Goal: Contribute content: Contribute content

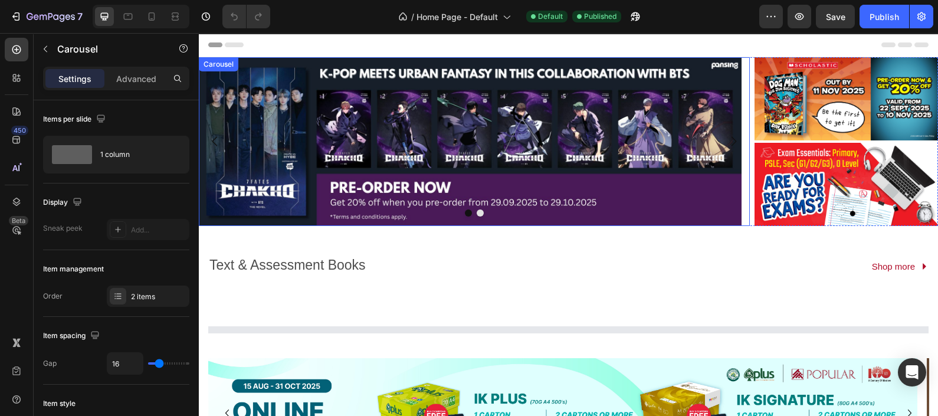
click at [726, 138] on icon "Carousel Next Arrow" at bounding box center [733, 141] width 14 height 14
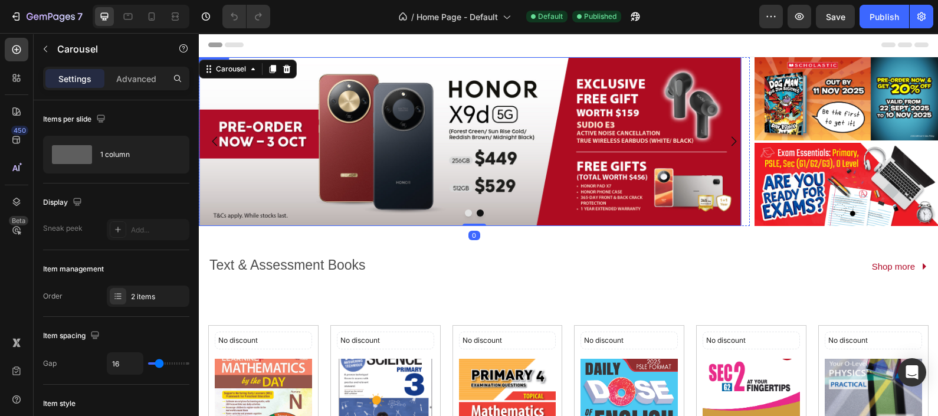
click at [483, 150] on img at bounding box center [470, 141] width 542 height 169
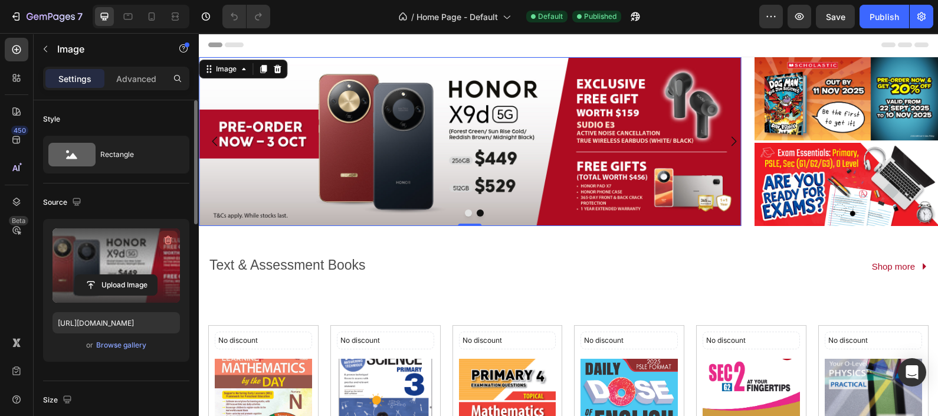
click at [169, 239] on icon "button" at bounding box center [169, 241] width 1 height 4
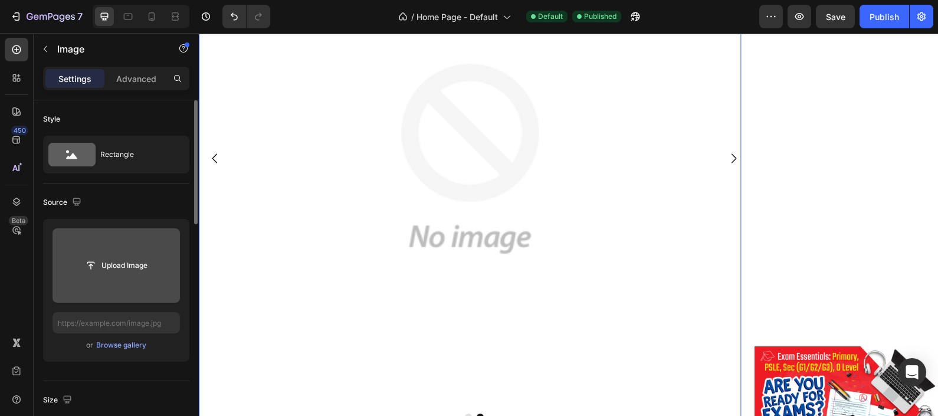
scroll to position [147, 0]
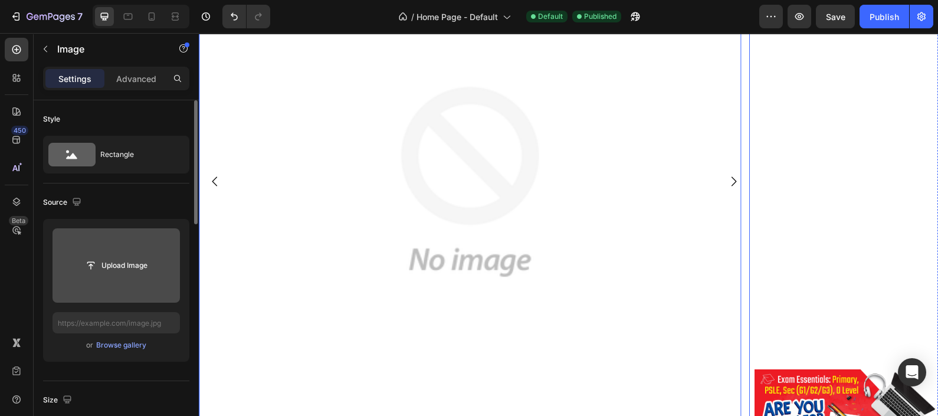
click at [731, 182] on icon "Carousel Next Arrow" at bounding box center [733, 181] width 5 height 9
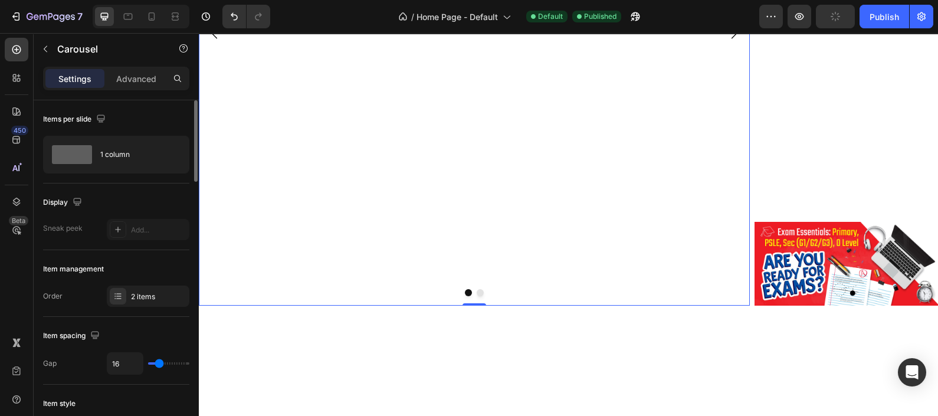
scroll to position [0, 0]
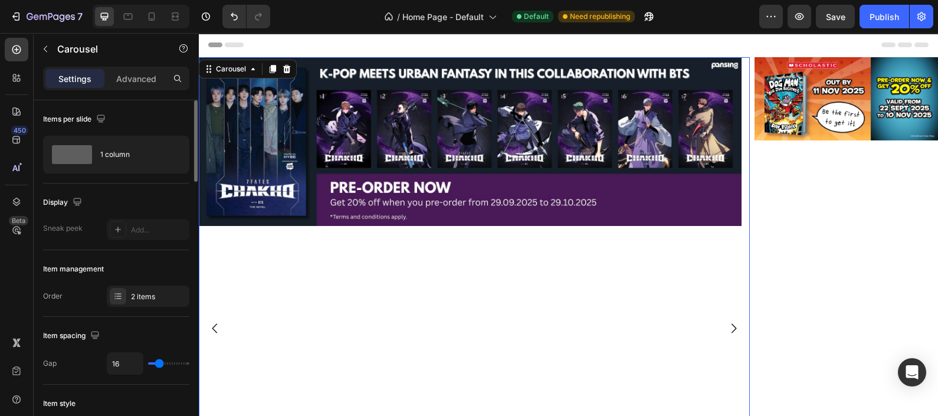
click at [213, 325] on icon "Carousel Back Arrow" at bounding box center [215, 328] width 14 height 14
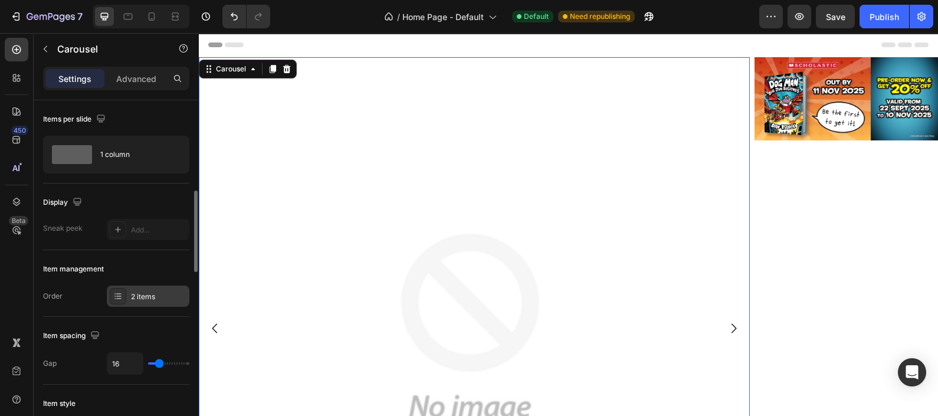
scroll to position [147, 0]
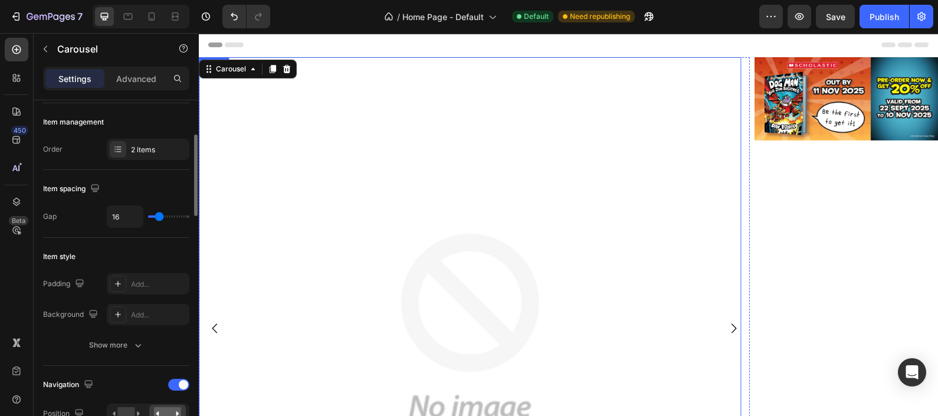
click at [390, 254] on img at bounding box center [470, 328] width 542 height 542
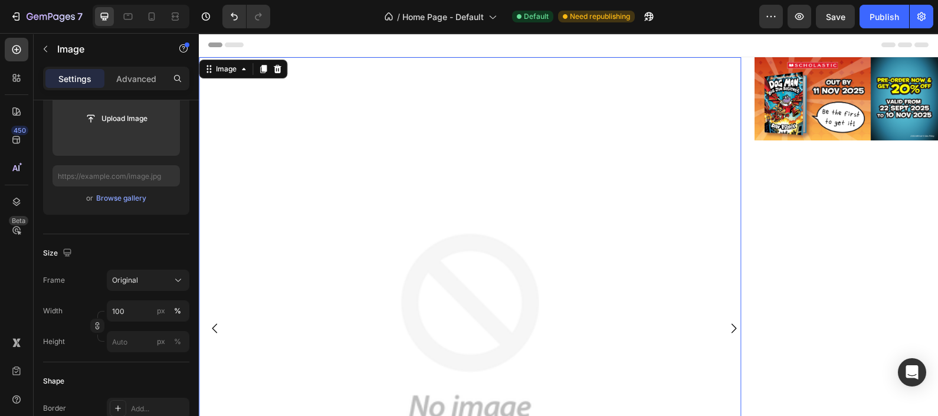
scroll to position [0, 0]
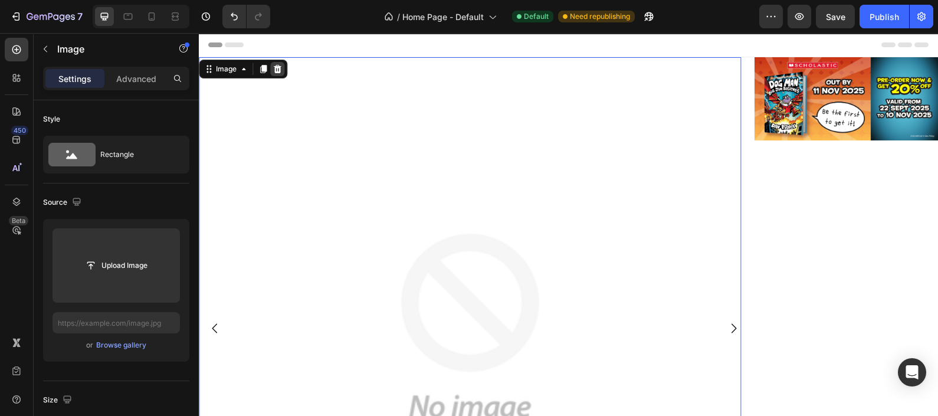
click at [275, 70] on icon at bounding box center [277, 69] width 8 height 8
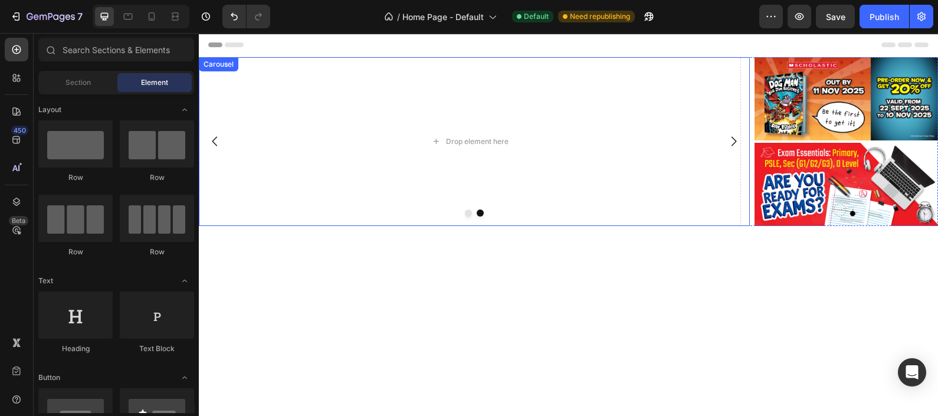
click at [726, 142] on icon "Carousel Next Arrow" at bounding box center [733, 141] width 14 height 14
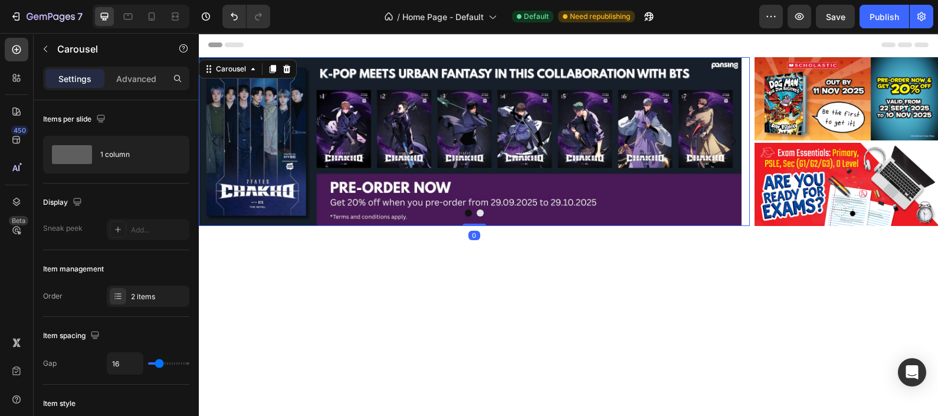
click at [341, 158] on img at bounding box center [470, 141] width 542 height 169
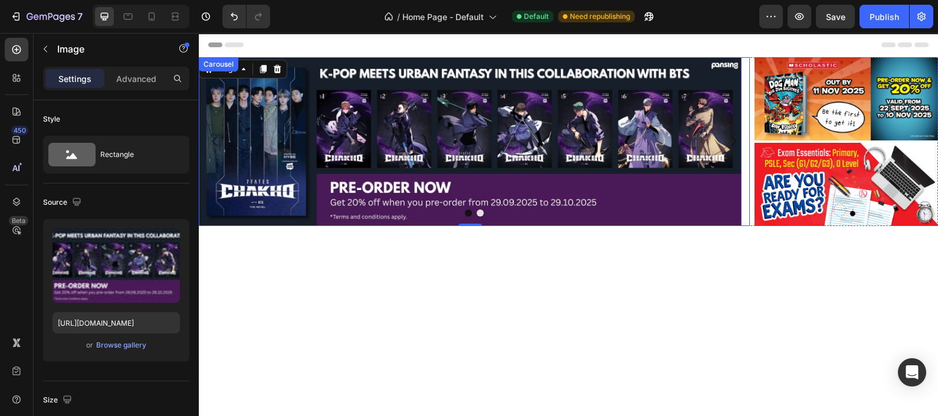
click at [726, 143] on icon "Carousel Next Arrow" at bounding box center [733, 141] width 14 height 14
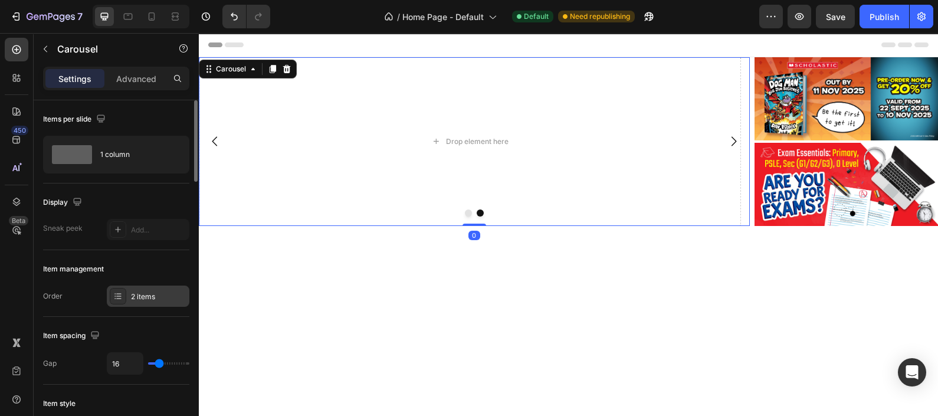
click at [117, 295] on icon at bounding box center [118, 295] width 5 height 1
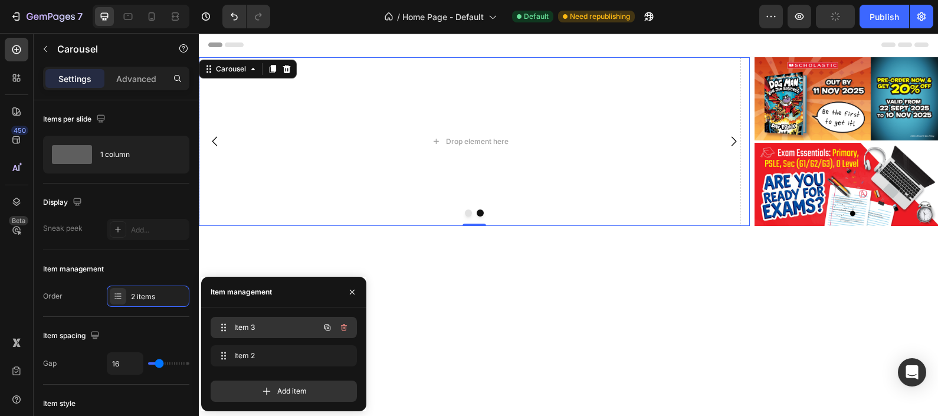
click at [285, 330] on span "Item 3" at bounding box center [267, 327] width 67 height 11
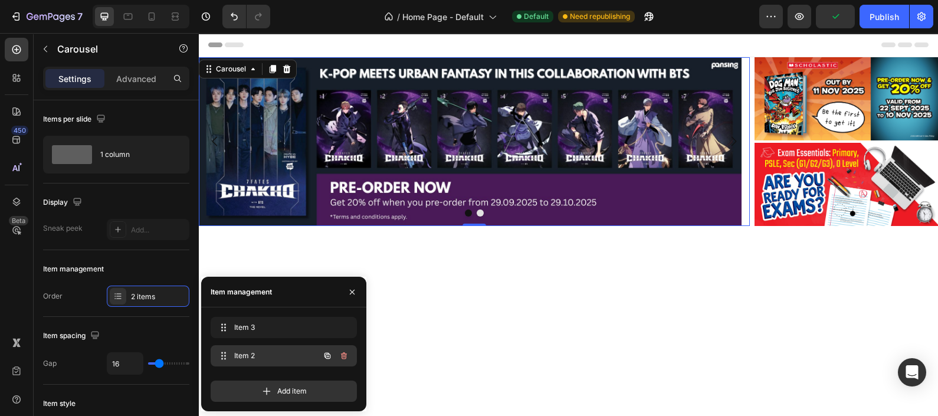
click at [271, 354] on span "Item 2" at bounding box center [267, 355] width 67 height 11
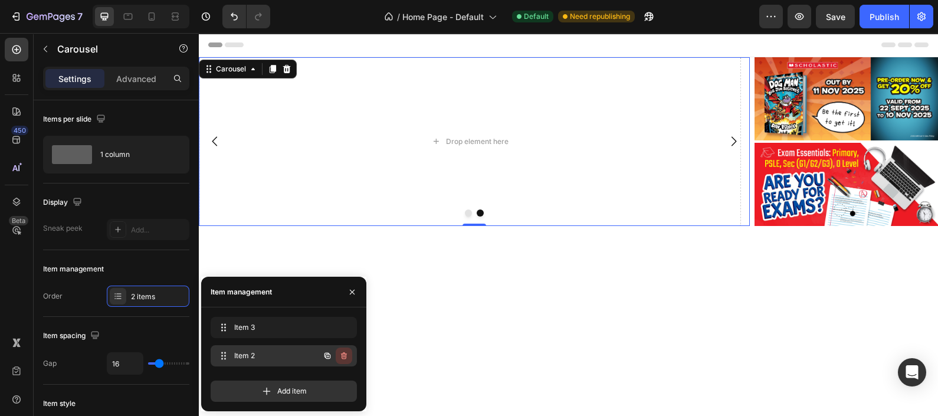
click at [342, 357] on icon "button" at bounding box center [343, 355] width 9 height 9
click at [339, 356] on div "Delete" at bounding box center [336, 355] width 22 height 11
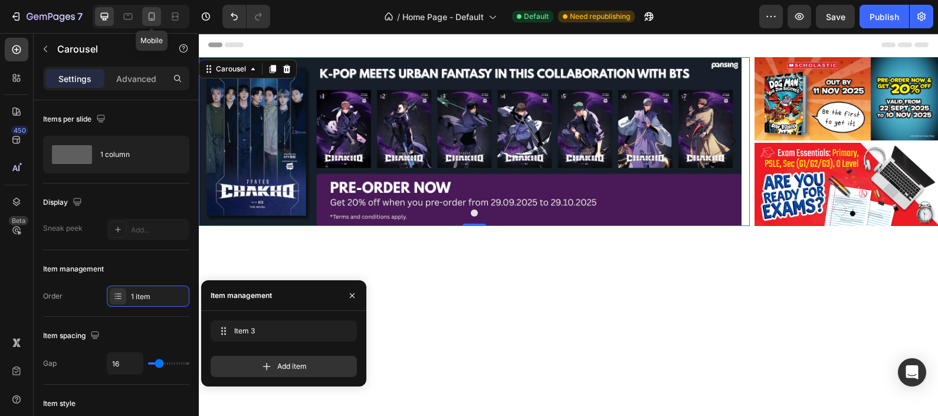
click at [154, 21] on icon at bounding box center [152, 17] width 12 height 12
type input "15"
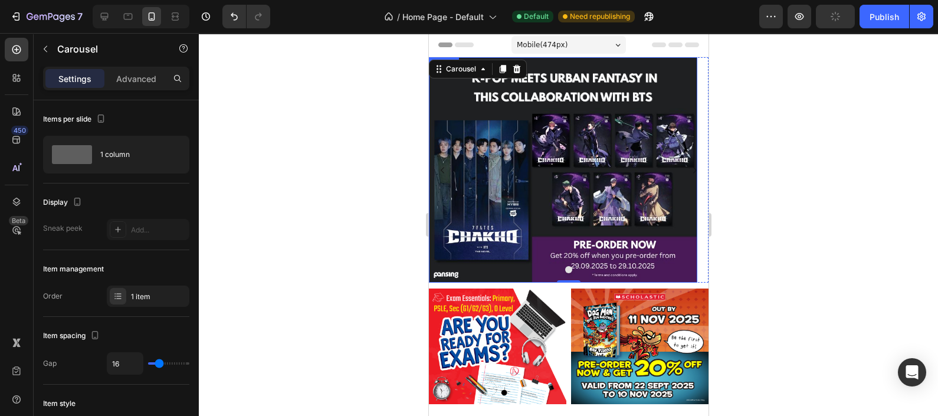
click at [576, 159] on img at bounding box center [562, 169] width 268 height 225
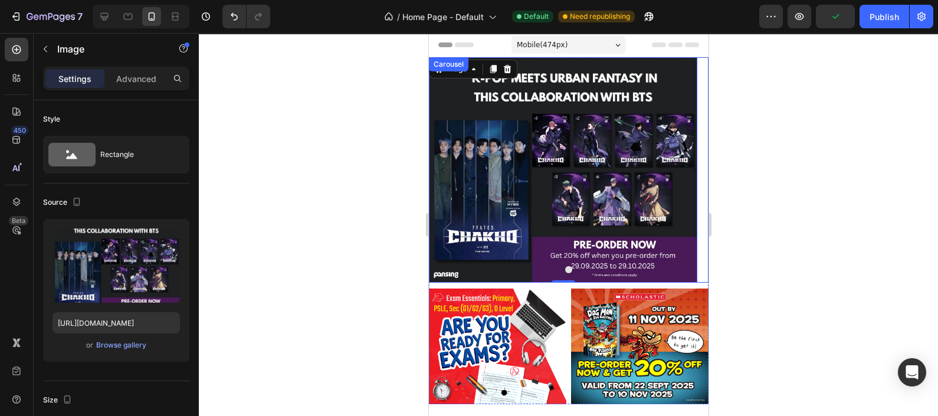
click at [688, 169] on button "Carousel Next Arrow" at bounding box center [694, 170] width 28 height 28
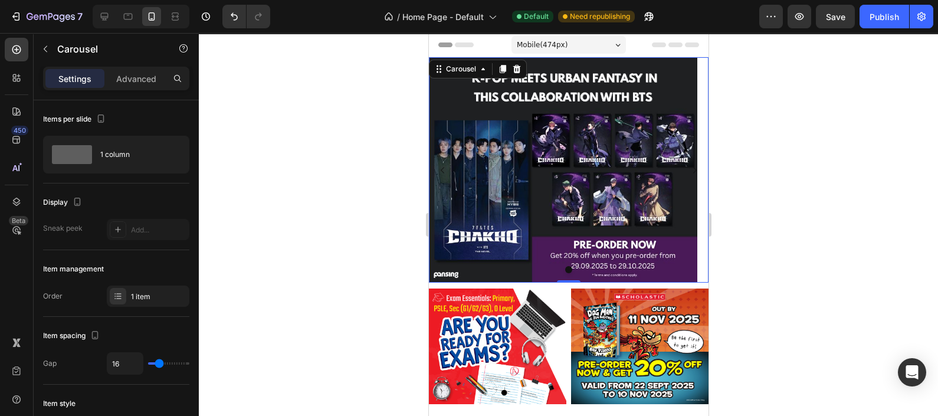
click at [691, 168] on button "Carousel Next Arrow" at bounding box center [694, 170] width 28 height 28
click at [800, 18] on icon "button" at bounding box center [799, 17] width 4 height 4
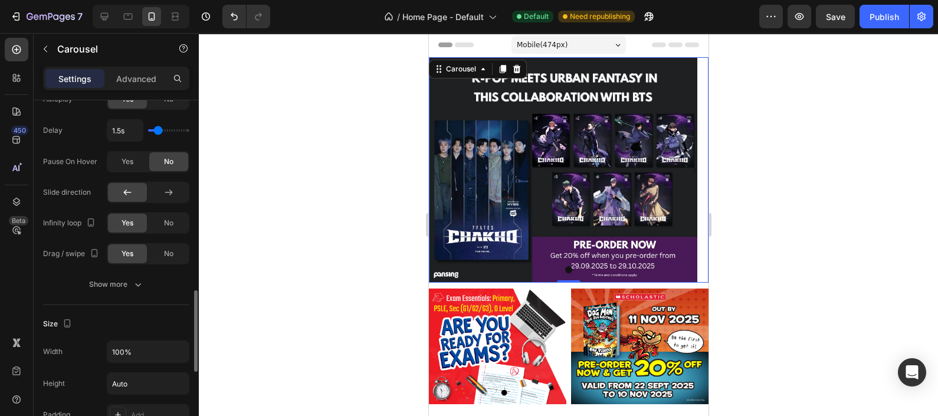
scroll to position [737, 0]
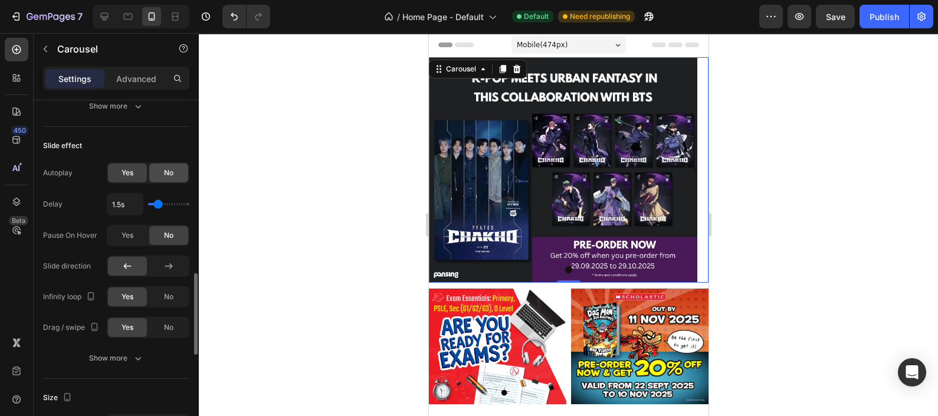
click at [169, 172] on span "No" at bounding box center [168, 172] width 9 height 11
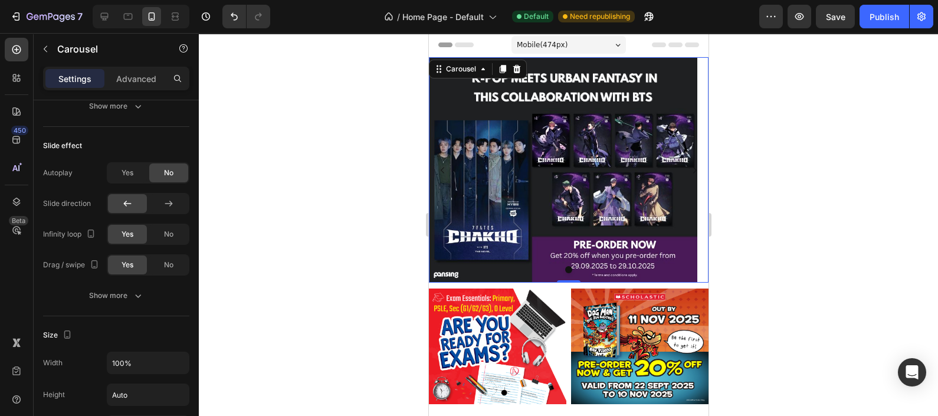
click at [689, 174] on button "Carousel Next Arrow" at bounding box center [694, 170] width 28 height 28
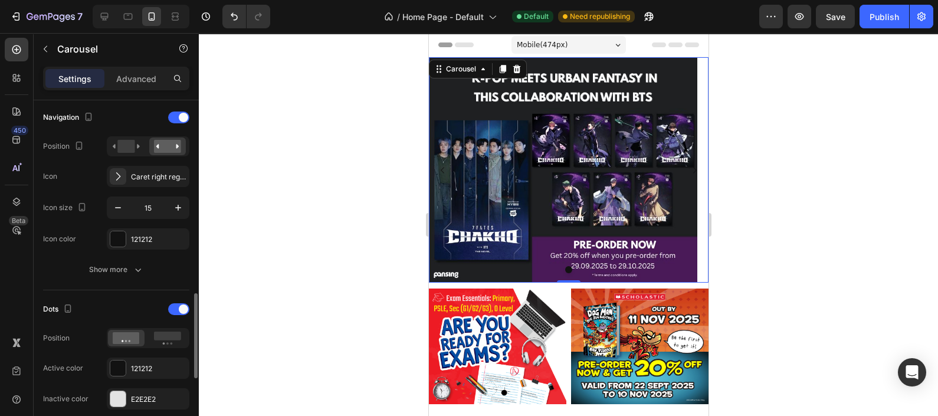
scroll to position [488, 0]
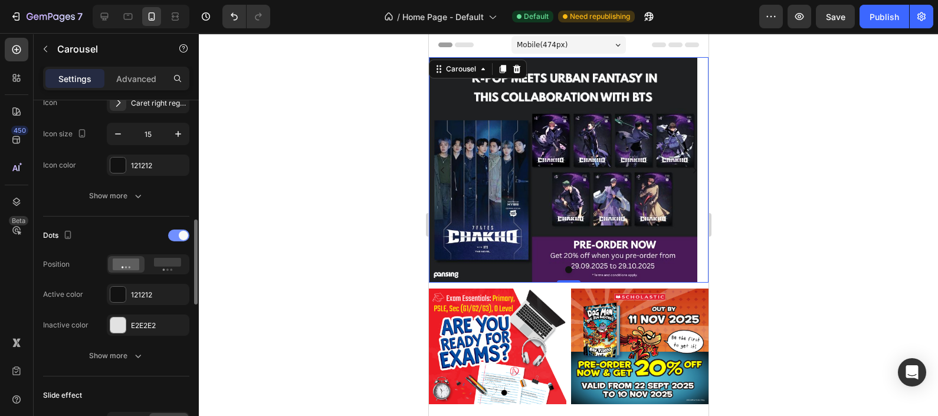
click at [180, 235] on span at bounding box center [183, 235] width 9 height 9
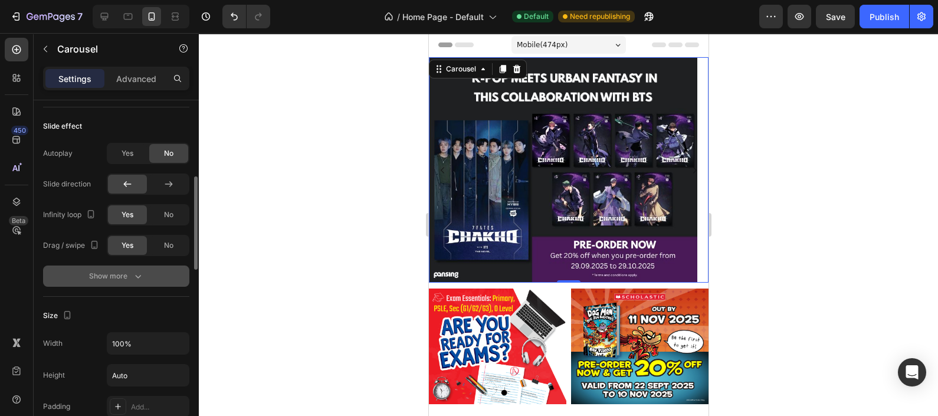
scroll to position [561, 0]
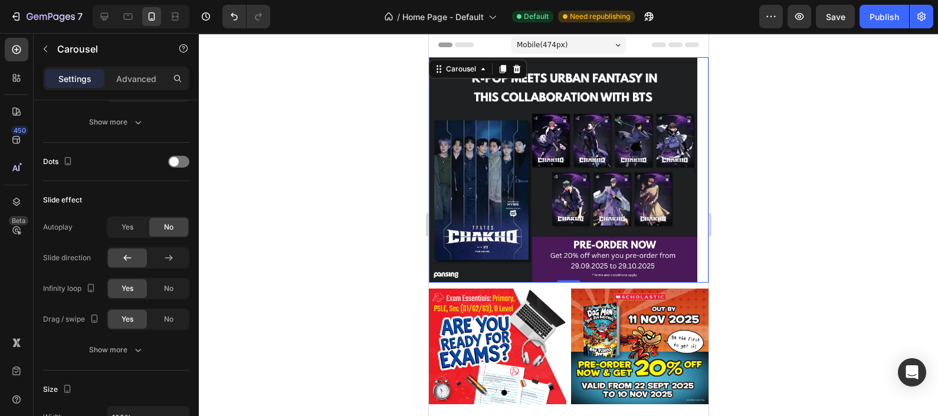
click at [687, 165] on button "Carousel Next Arrow" at bounding box center [694, 170] width 28 height 28
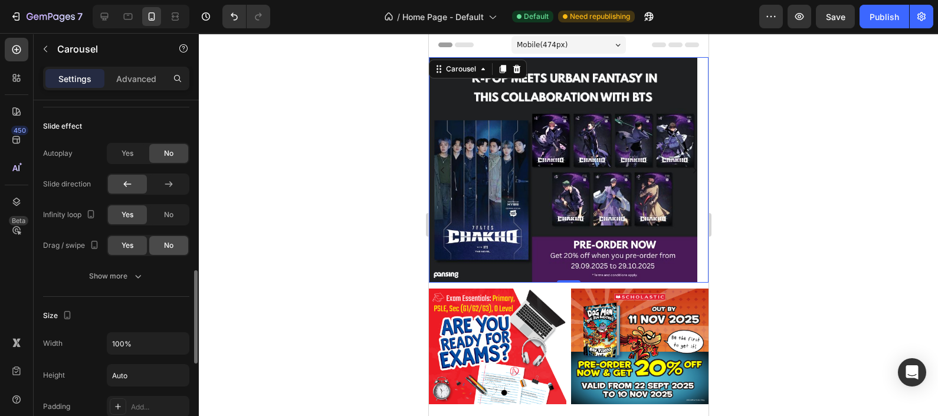
click at [162, 248] on div "No" at bounding box center [168, 245] width 39 height 19
click at [120, 277] on div "Show more" at bounding box center [116, 276] width 55 height 12
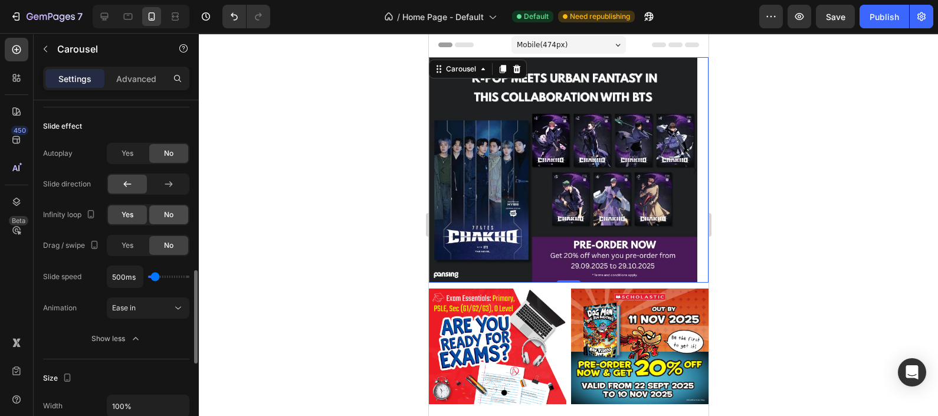
click at [166, 215] on span "No" at bounding box center [168, 214] width 9 height 11
click at [127, 215] on span "Yes" at bounding box center [127, 214] width 12 height 11
click at [800, 14] on icon "button" at bounding box center [799, 17] width 12 height 12
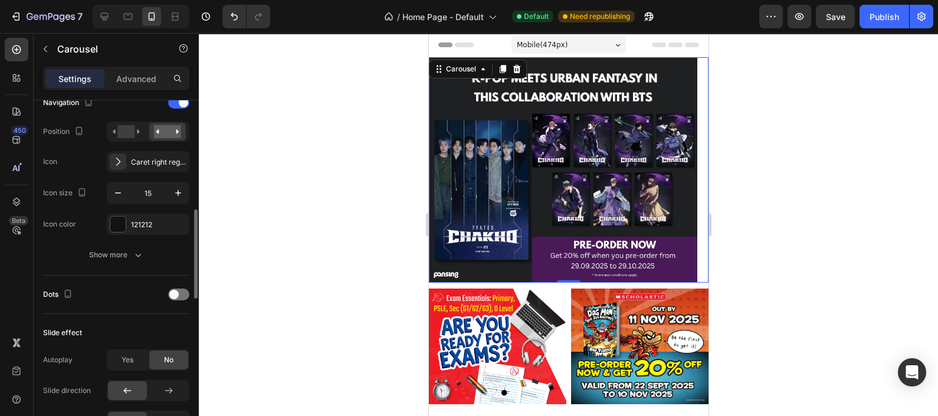
scroll to position [208, 0]
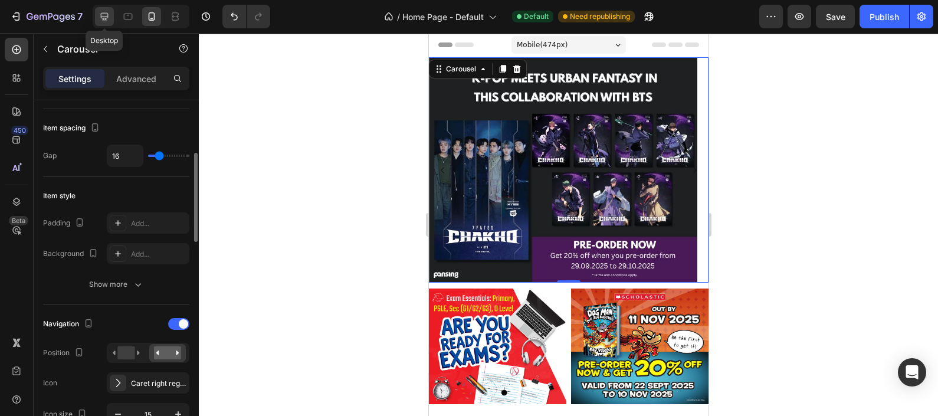
click at [99, 9] on div at bounding box center [104, 16] width 19 height 19
type input "23"
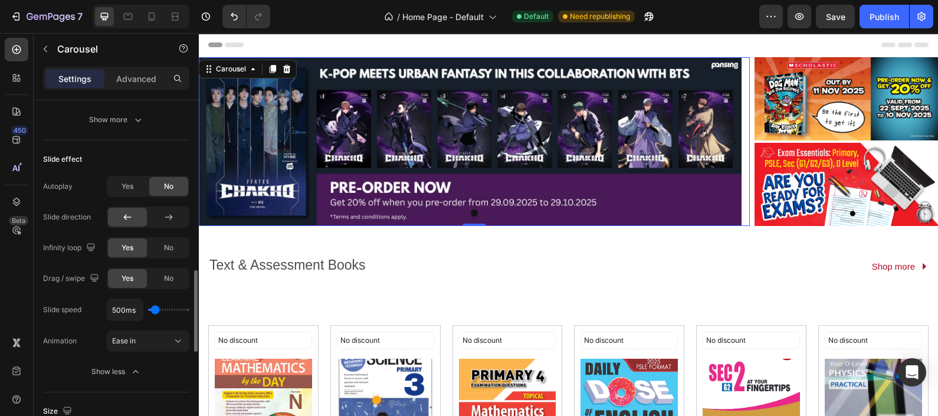
scroll to position [576, 0]
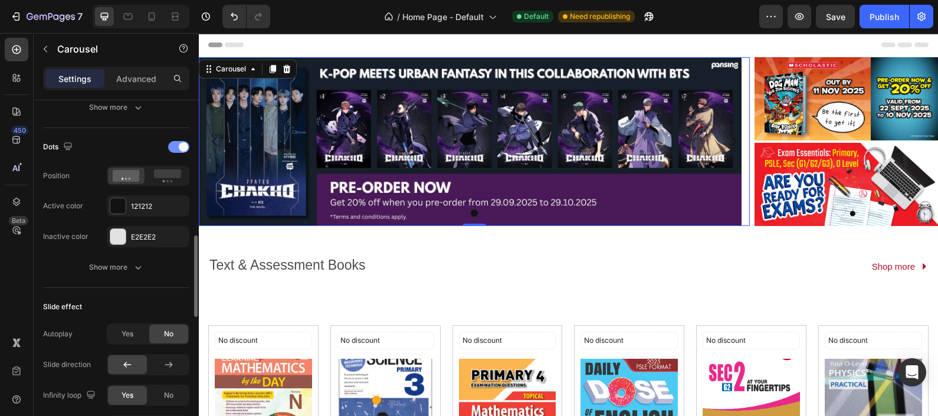
click at [177, 147] on div at bounding box center [178, 147] width 21 height 12
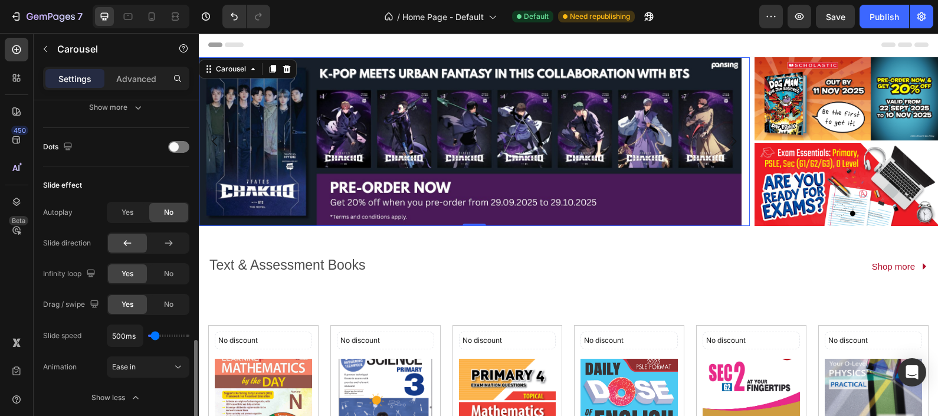
scroll to position [650, 0]
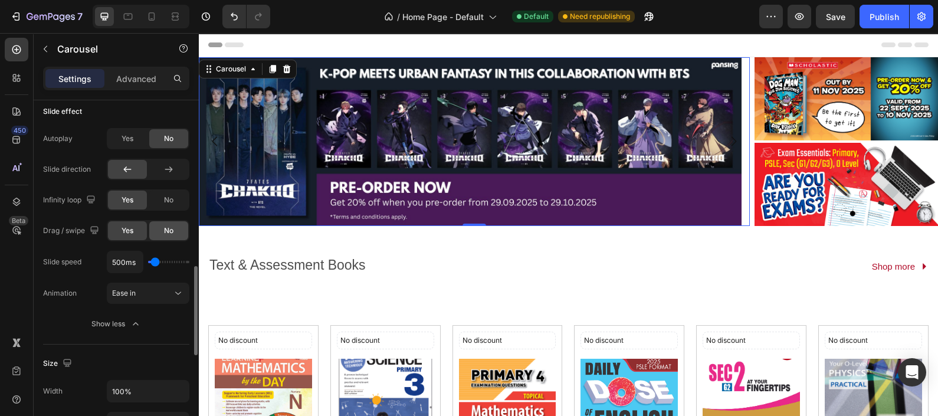
click at [165, 229] on span "No" at bounding box center [168, 230] width 9 height 11
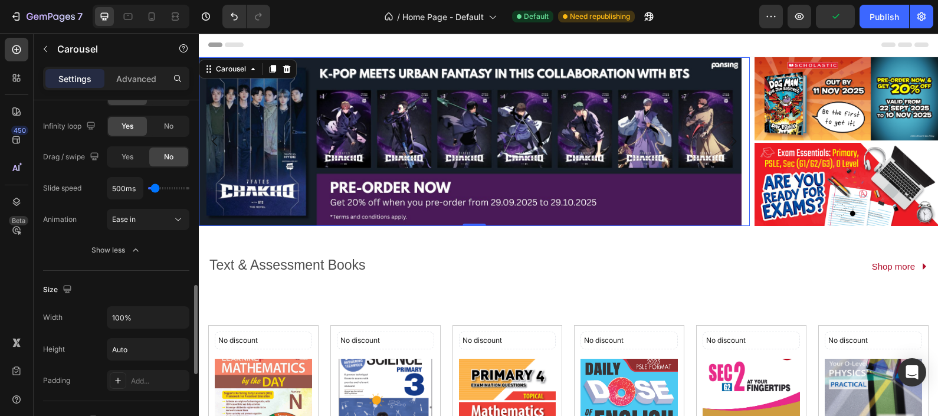
scroll to position [576, 0]
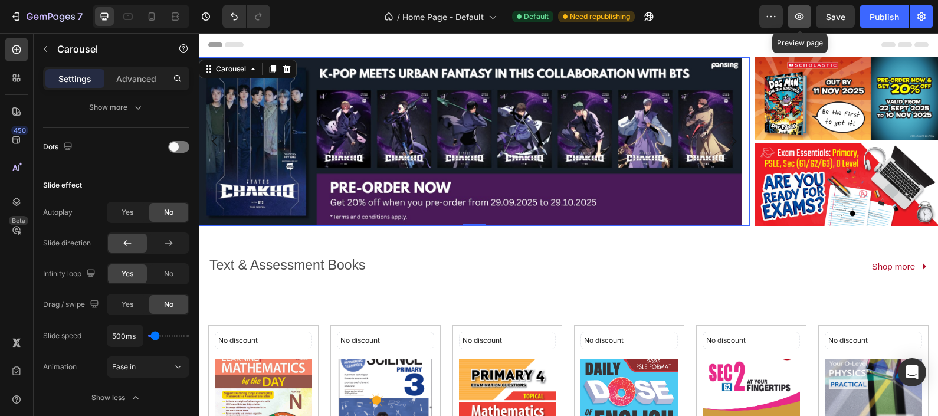
click at [799, 15] on icon "button" at bounding box center [799, 17] width 12 height 12
click at [167, 270] on span "No" at bounding box center [168, 273] width 9 height 11
click at [730, 144] on img at bounding box center [470, 141] width 542 height 169
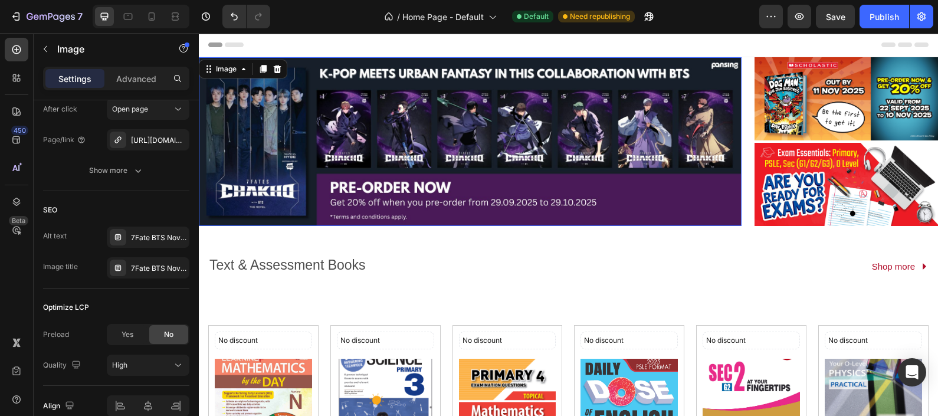
scroll to position [0, 0]
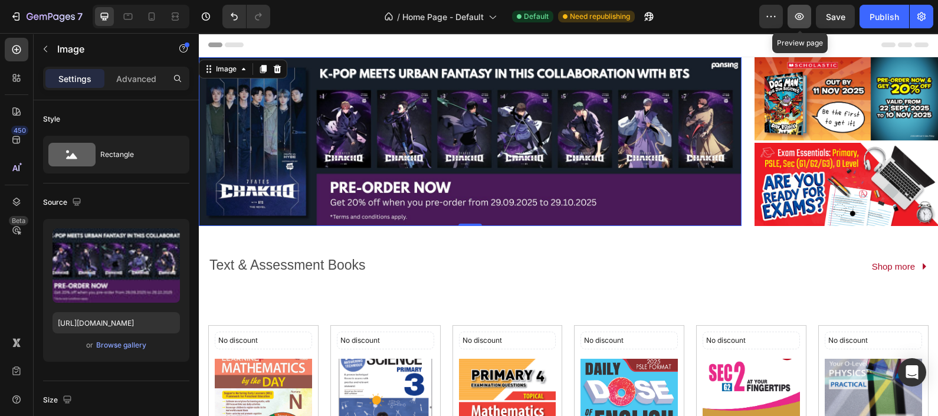
click at [794, 17] on icon "button" at bounding box center [799, 17] width 12 height 12
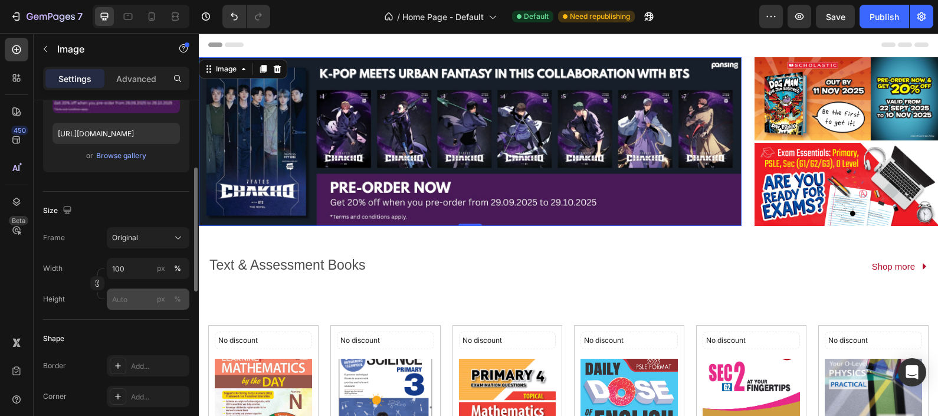
scroll to position [42, 0]
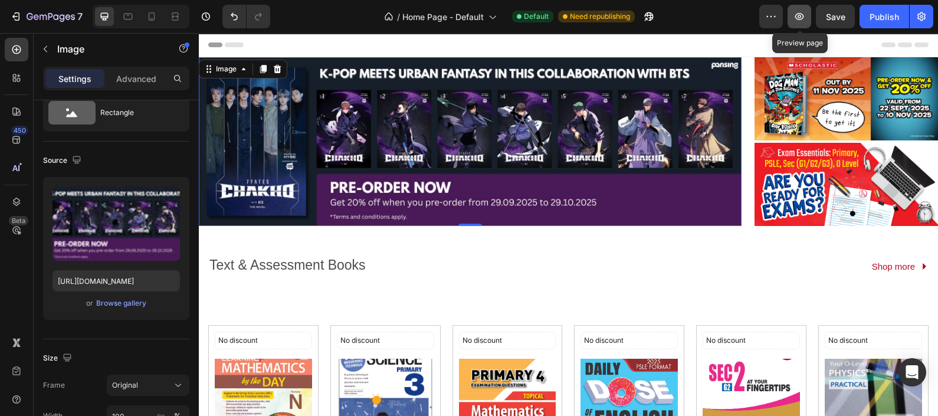
click at [800, 18] on icon "button" at bounding box center [799, 17] width 4 height 4
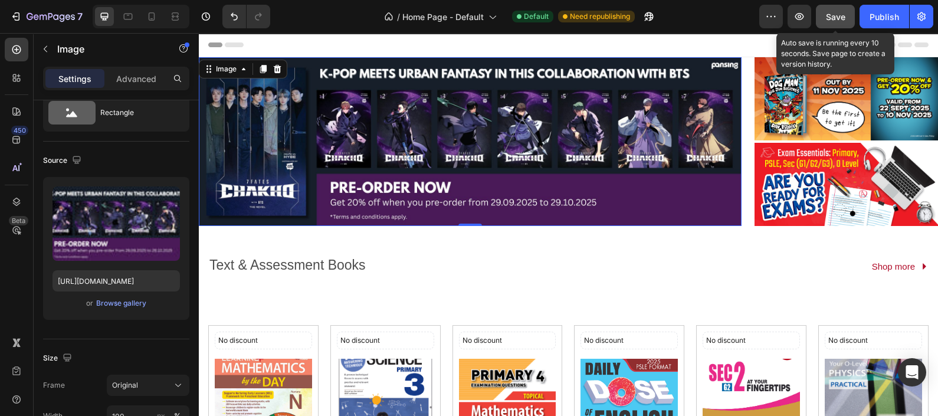
click at [838, 14] on span "Save" at bounding box center [835, 17] width 19 height 10
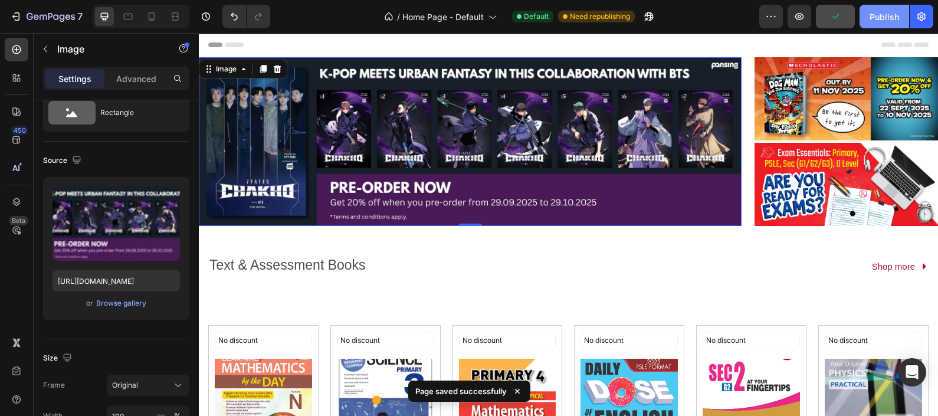
click at [887, 14] on div "Publish" at bounding box center [883, 17] width 29 height 12
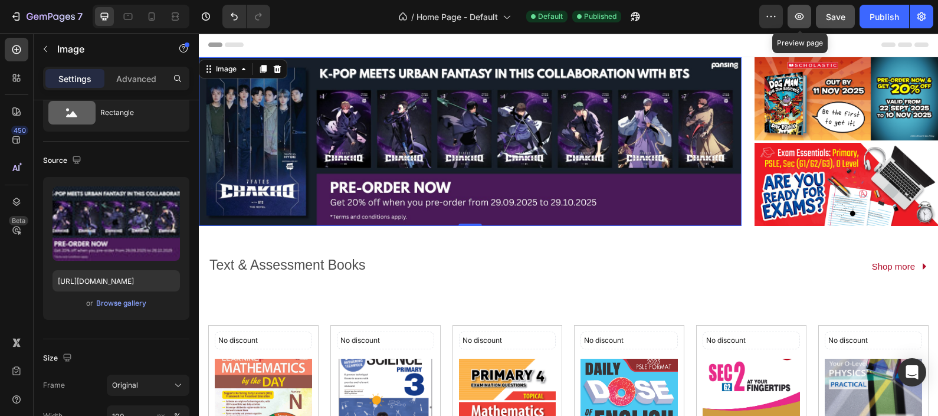
click at [796, 19] on icon "button" at bounding box center [799, 17] width 12 height 12
